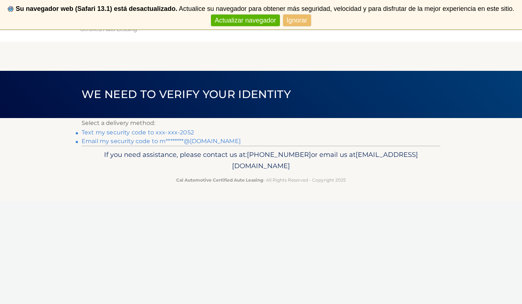
click at [177, 130] on link "Text my security code to xxx-xxx-2052" at bounding box center [138, 132] width 112 height 7
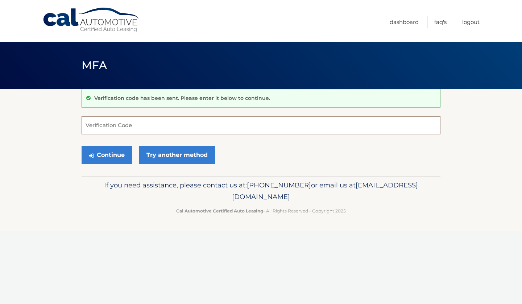
click at [155, 126] on input "Verification Code" at bounding box center [261, 125] width 359 height 18
type input "668560"
click at [107, 155] on button "Continue" at bounding box center [107, 155] width 50 height 18
click at [118, 150] on button "Continue" at bounding box center [107, 155] width 50 height 18
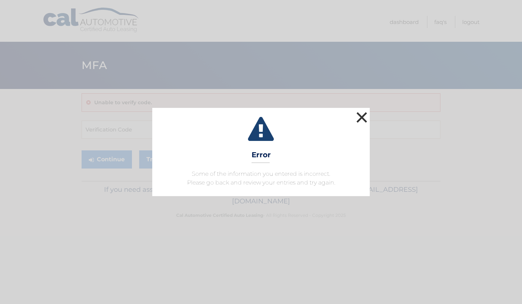
click at [361, 115] on button "×" at bounding box center [362, 117] width 15 height 15
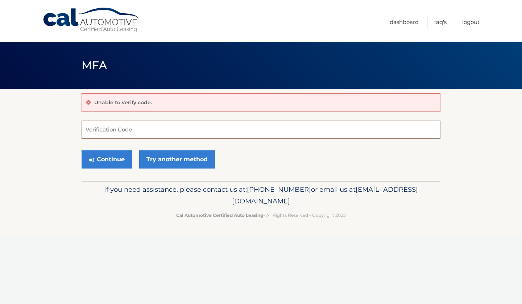
click at [216, 131] on input "Verification Code" at bounding box center [261, 129] width 359 height 18
type input "668560"
click at [107, 159] on button "Continue" at bounding box center [107, 159] width 50 height 18
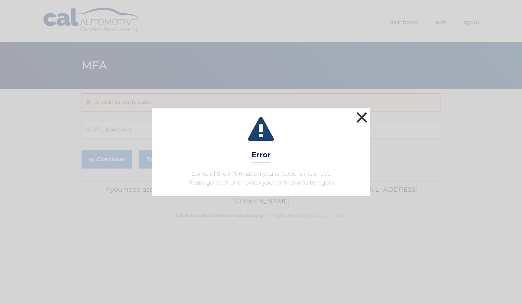
click at [362, 117] on button "×" at bounding box center [362, 117] width 15 height 15
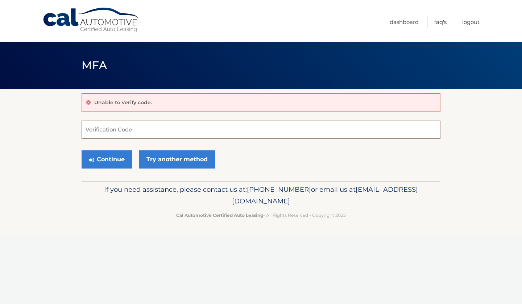
click at [149, 126] on input "Verification Code" at bounding box center [261, 129] width 359 height 18
type input "668560"
click at [107, 159] on button "Continue" at bounding box center [107, 159] width 50 height 18
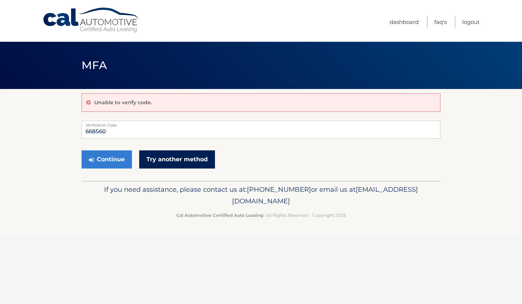
click at [159, 160] on link "Try another method" at bounding box center [177, 159] width 76 height 18
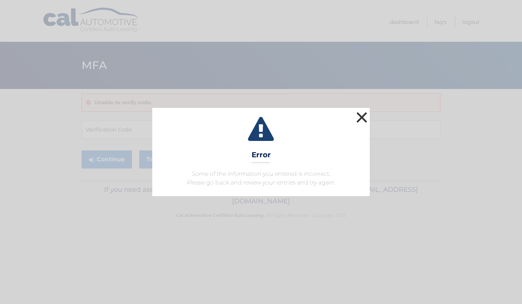
click at [360, 116] on button "×" at bounding box center [362, 117] width 15 height 15
click at [357, 110] on button "×" at bounding box center [362, 117] width 15 height 15
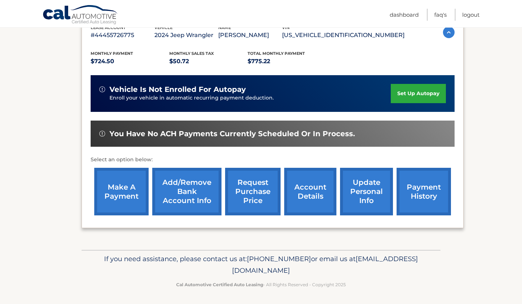
scroll to position [134, 0]
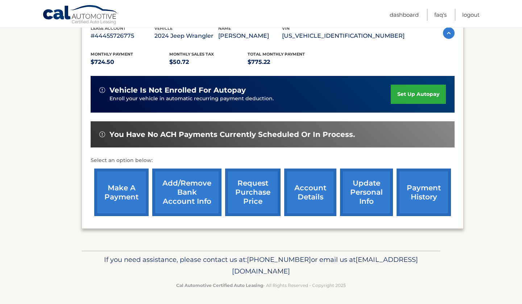
click at [129, 190] on link "make a payment" at bounding box center [121, 192] width 54 height 48
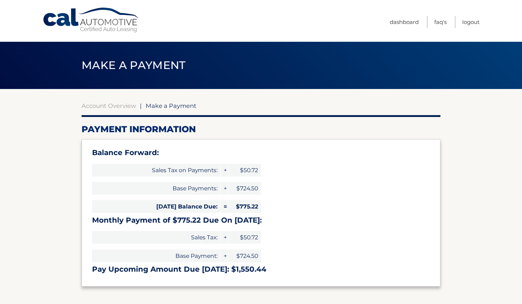
select select "MmQwMDZkNDMtMGIwMS00NzM0LWIwOTUtMTljMzRmNTI3Y2I1"
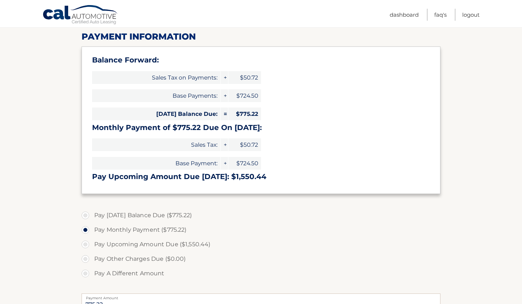
scroll to position [94, 0]
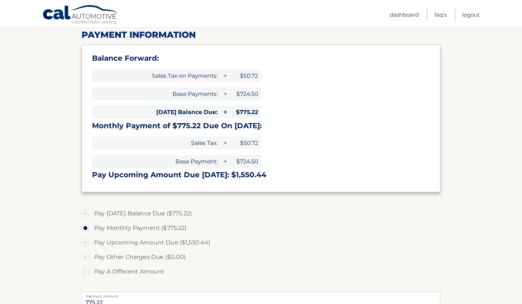
click at [159, 209] on label "Pay Today's Balance Due ($775.22)" at bounding box center [261, 213] width 359 height 15
click at [92, 209] on input "Pay Today's Balance Due ($775.22)" at bounding box center [88, 212] width 7 height 12
radio input "true"
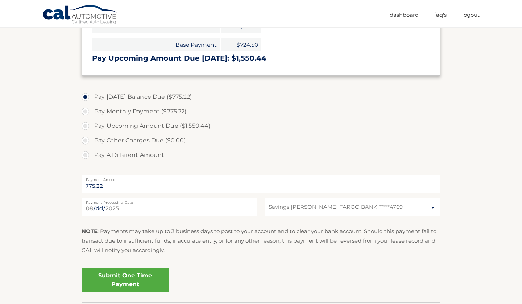
scroll to position [216, 0]
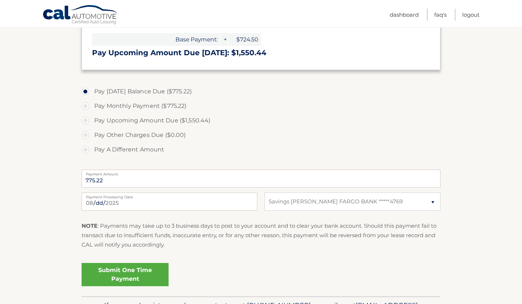
click at [150, 272] on link "Submit One Time Payment" at bounding box center [125, 274] width 87 height 23
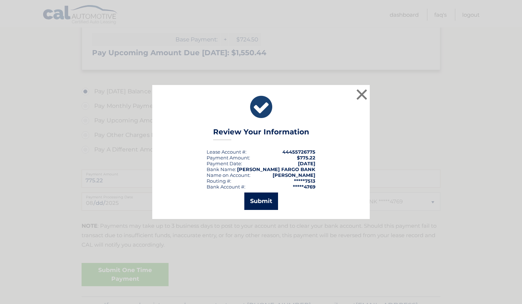
click at [265, 196] on button "Submit" at bounding box center [262, 200] width 34 height 17
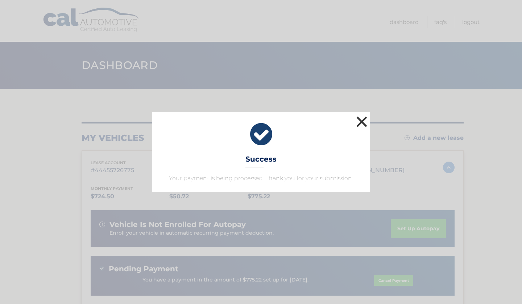
click at [360, 124] on button "×" at bounding box center [362, 121] width 15 height 15
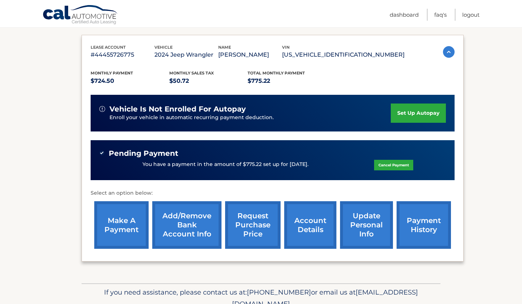
scroll to position [116, 0]
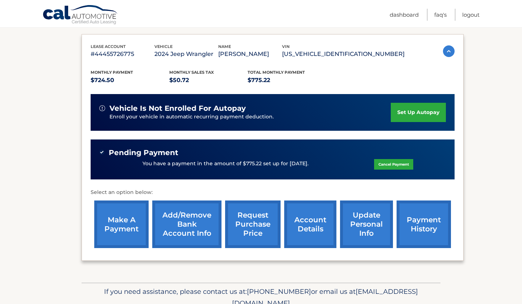
click at [118, 222] on link "make a payment" at bounding box center [121, 224] width 54 height 48
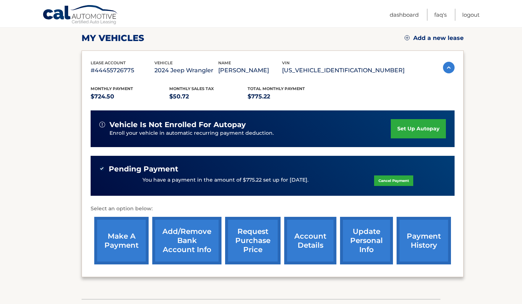
scroll to position [96, 0]
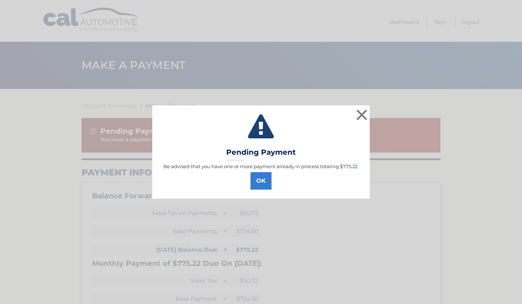
select select "MmQwMDZkNDMtMGIwMS00NzM0LWIwOTUtMTljMzRmNTI3Y2I1"
click at [363, 109] on button "×" at bounding box center [362, 114] width 15 height 15
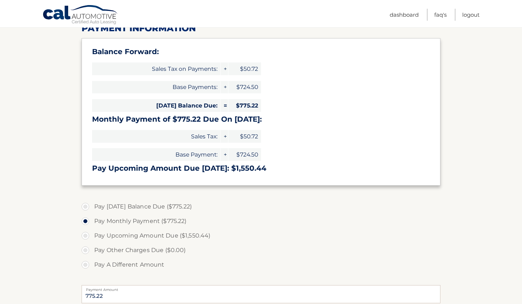
scroll to position [144, 0]
click at [131, 199] on label "Pay [DATE] Balance Due ($775.22)" at bounding box center [261, 206] width 359 height 15
click at [92, 199] on input "Pay [DATE] Balance Due ($775.22)" at bounding box center [88, 205] width 7 height 12
radio input "true"
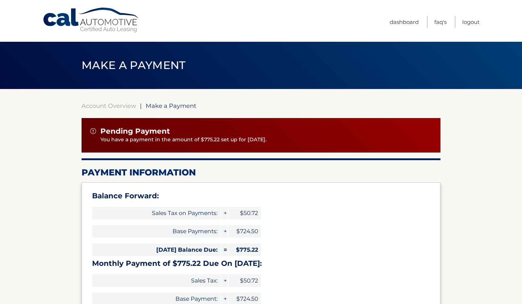
scroll to position [0, 0]
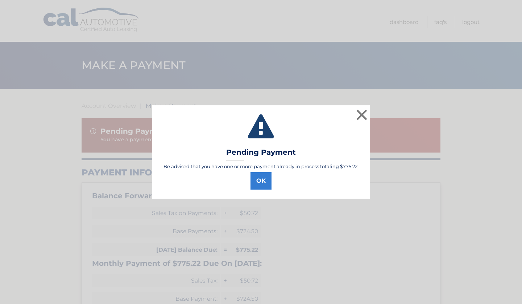
select select "MmQwMDZkNDMtMGIwMS00NzM0LWIwOTUtMTljMzRmNTI3Y2I1"
click at [261, 183] on button "OK" at bounding box center [261, 180] width 21 height 17
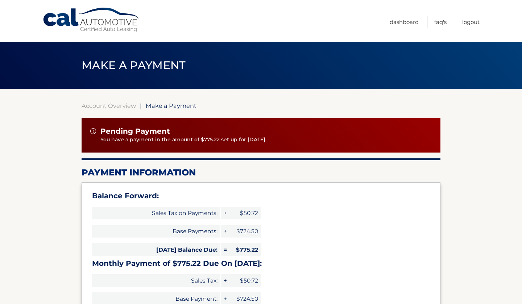
click at [91, 130] on img at bounding box center [93, 131] width 6 height 6
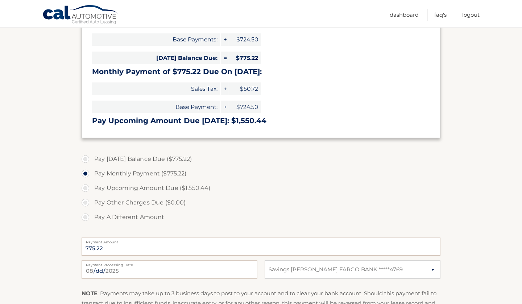
scroll to position [196, 0]
